Goal: Information Seeking & Learning: Check status

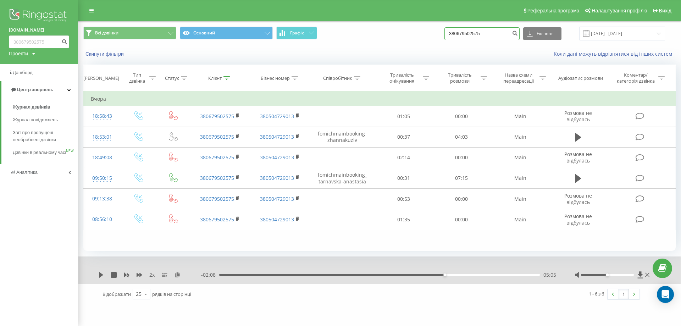
click at [492, 35] on input "380679502575" at bounding box center [482, 33] width 75 height 13
drag, startPoint x: 494, startPoint y: 34, endPoint x: 383, endPoint y: 32, distance: 111.1
click at [371, 32] on div "Всі дзвінки Основний Графік 380679502575 Експорт .csv .xls .xlsx [DATE] - [DATE]" at bounding box center [379, 34] width 593 height 14
paste input "36030557"
type input "380636030557"
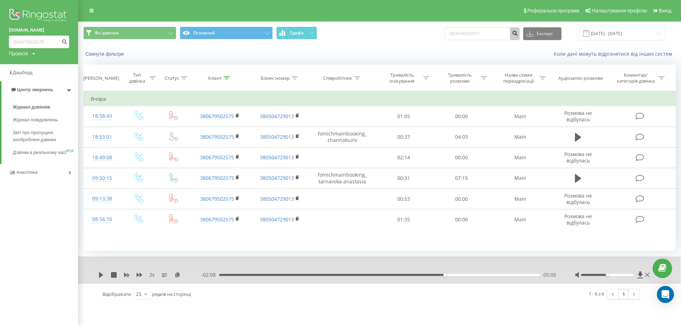
click at [518, 34] on icon "submit" at bounding box center [515, 32] width 6 height 4
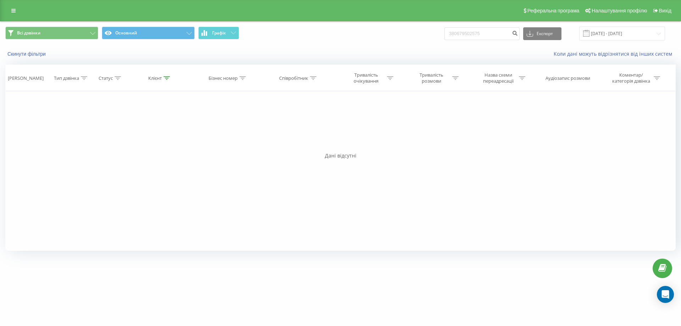
click at [17, 10] on link at bounding box center [13, 11] width 13 height 10
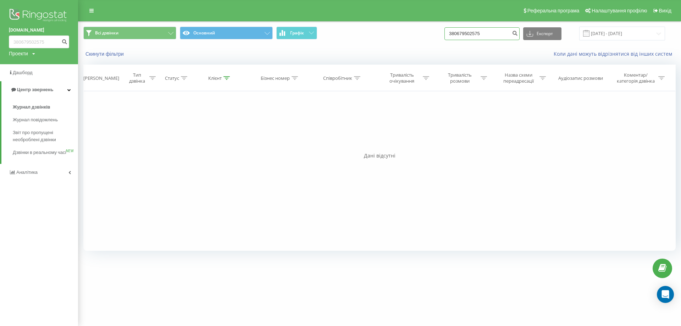
click at [509, 31] on input "380679502575" at bounding box center [482, 33] width 75 height 13
drag, startPoint x: 509, startPoint y: 31, endPoint x: 292, endPoint y: 37, distance: 217.2
click at [291, 37] on div "Всі дзвінки Основний Графік 380679502575 Експорт .csv .xls .xlsx 23.06.2025 - 2…" at bounding box center [379, 34] width 593 height 14
paste input "36030557"
type input "380636030557"
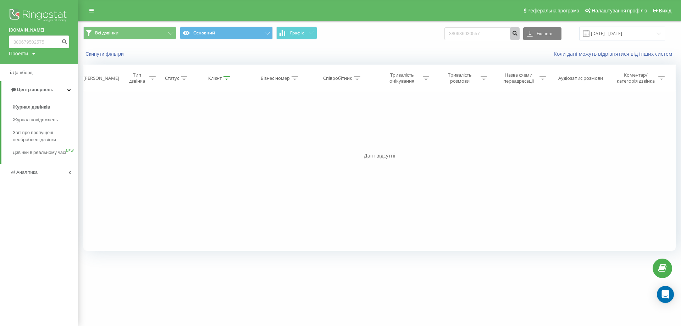
click at [518, 33] on icon "submit" at bounding box center [515, 32] width 6 height 4
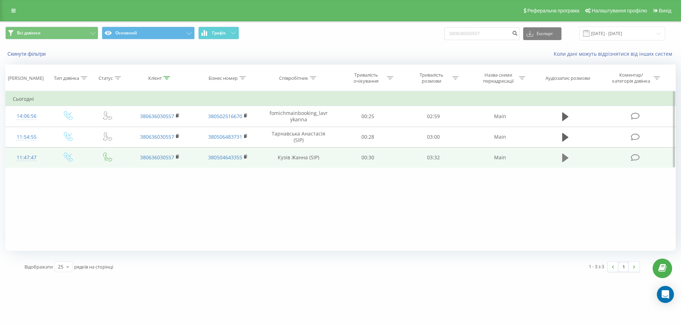
click at [563, 160] on icon at bounding box center [565, 158] width 6 height 9
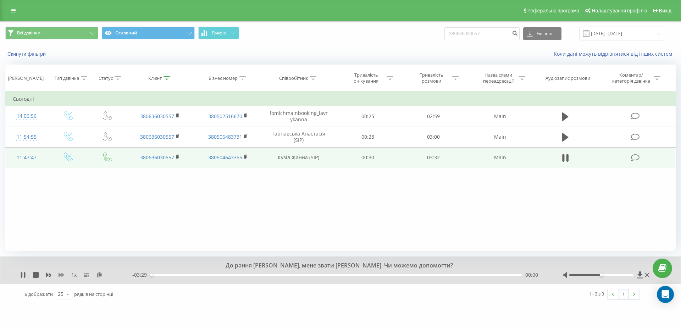
click at [60, 276] on icon at bounding box center [62, 275] width 6 height 4
click at [22, 276] on icon at bounding box center [21, 275] width 1 height 6
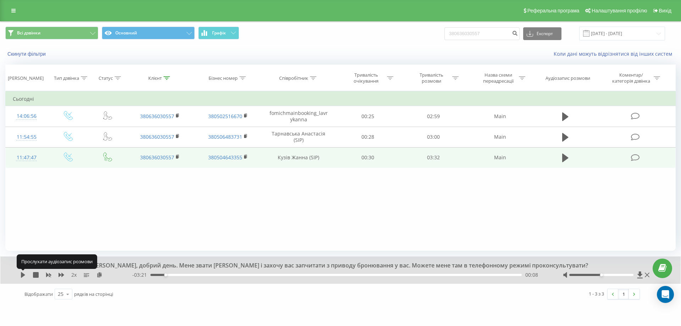
click at [22, 276] on icon at bounding box center [23, 275] width 4 height 6
click at [22, 276] on icon at bounding box center [21, 275] width 1 height 6
click at [22, 276] on icon at bounding box center [23, 275] width 4 height 6
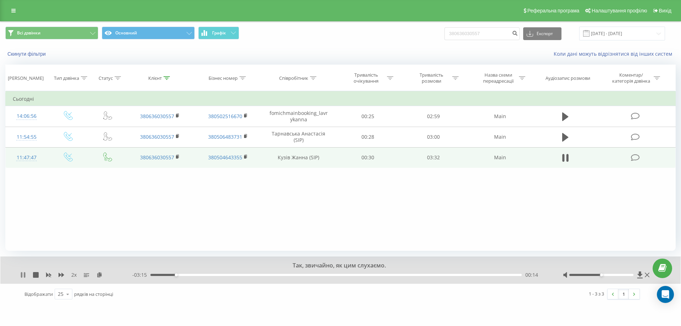
click at [22, 275] on icon at bounding box center [21, 275] width 1 height 6
click at [22, 274] on icon at bounding box center [23, 275] width 4 height 6
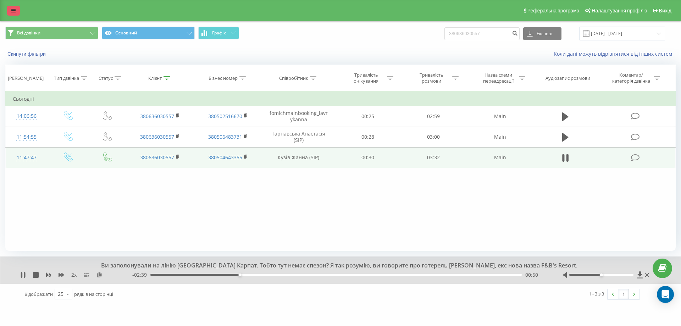
click at [18, 14] on link at bounding box center [13, 11] width 13 height 10
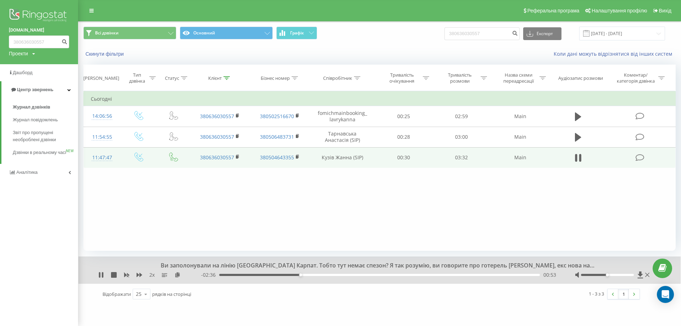
click at [119, 9] on div "Реферальна програма Налаштування профілю Вихід" at bounding box center [340, 10] width 681 height 21
click at [103, 277] on icon at bounding box center [102, 275] width 1 height 6
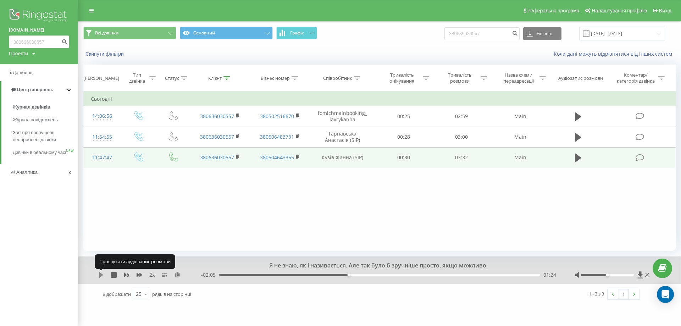
click at [103, 276] on icon at bounding box center [101, 275] width 6 height 6
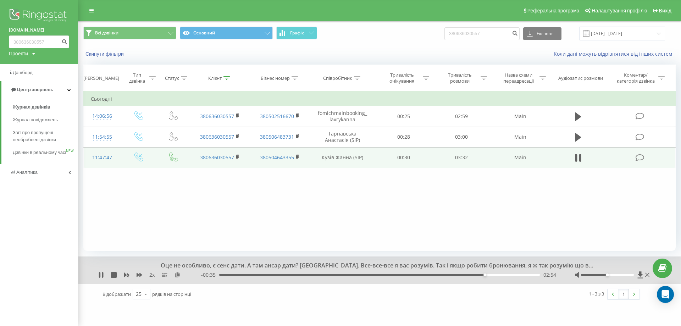
click at [97, 274] on div "Оце не особливо, є сенс дати. А там ансар дати? Угу. Все-все-все я вас розумів.…" at bounding box center [379, 270] width 602 height 27
click at [105, 276] on div "2 x" at bounding box center [149, 274] width 103 height 7
click at [518, 276] on div "03:04" at bounding box center [379, 275] width 321 height 2
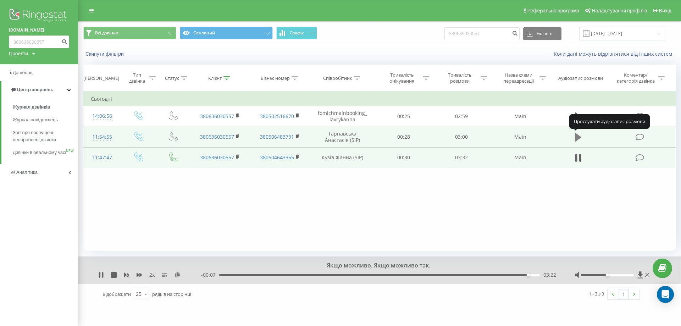
click at [578, 141] on icon at bounding box center [578, 137] width 6 height 10
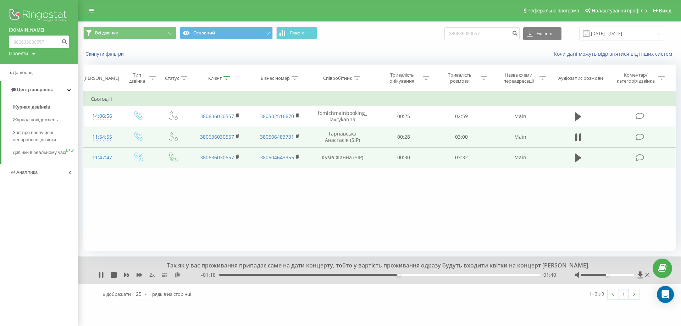
click at [428, 275] on div "01:40" at bounding box center [379, 275] width 321 height 2
click at [420, 275] on div "01:59" at bounding box center [379, 275] width 321 height 2
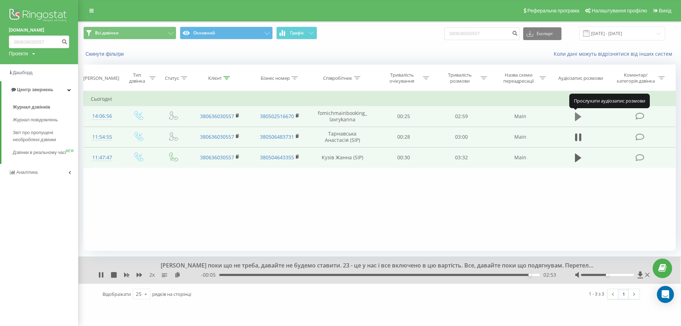
click at [578, 114] on icon at bounding box center [578, 117] width 6 height 10
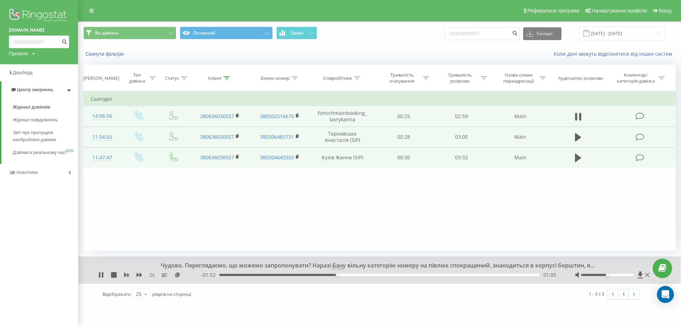
click at [337, 275] on div "01:05" at bounding box center [379, 275] width 321 height 2
click at [370, 275] on div "01:08" at bounding box center [379, 275] width 321 height 2
click at [407, 275] on div "01:28" at bounding box center [379, 275] width 321 height 2
click at [420, 275] on div "01:51" at bounding box center [379, 275] width 321 height 2
click at [445, 276] on div "02:05" at bounding box center [379, 275] width 321 height 2
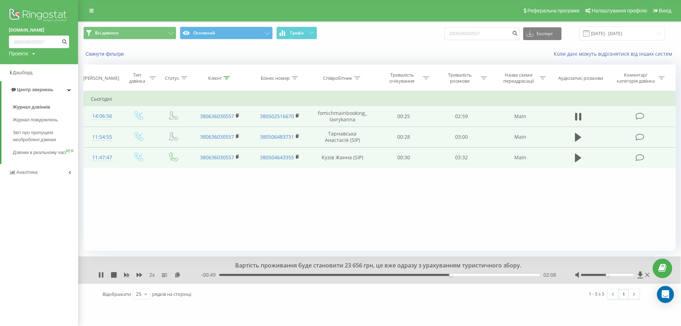
click at [104, 273] on div "2 x" at bounding box center [149, 274] width 103 height 7
click at [102, 275] on icon at bounding box center [102, 275] width 1 height 6
